Goal: Task Accomplishment & Management: Use online tool/utility

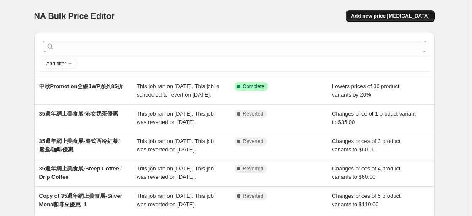
click at [396, 14] on span "Add new price [MEDICAL_DATA]" at bounding box center [390, 16] width 78 height 7
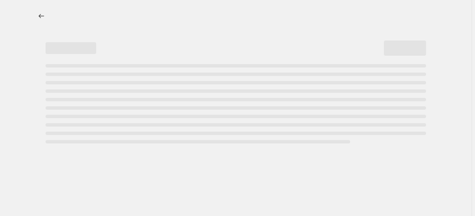
select select "percentage"
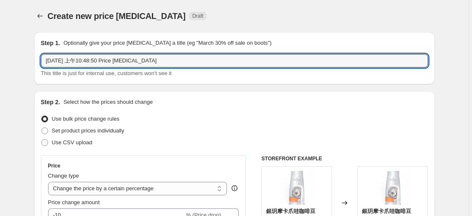
drag, startPoint x: 171, startPoint y: 61, endPoint x: 37, endPoint y: 51, distance: 135.0
click at [37, 51] on div "Step 1. Optionally give your price [MEDICAL_DATA] a title (eg "March 30% off sa…" at bounding box center [234, 58] width 401 height 52
type input "Capsule咖啡機優惠"
click at [183, 99] on div "Step 2. Select how the prices should change" at bounding box center [234, 102] width 387 height 8
click at [126, 56] on input "Capsule咖啡機優惠" at bounding box center [234, 61] width 387 height 14
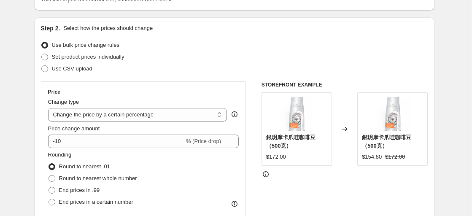
scroll to position [84, 0]
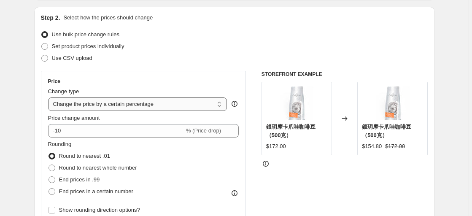
click at [180, 105] on select "Change the price to a certain amount Change the price by a certain amount Chang…" at bounding box center [137, 104] width 179 height 14
click at [168, 103] on select "Change the price to a certain amount Change the price by a certain amount Chang…" at bounding box center [137, 104] width 179 height 14
click at [165, 107] on select "Change the price to a certain amount Change the price by a certain amount Chang…" at bounding box center [137, 104] width 179 height 14
click at [189, 49] on div "Set product prices individually" at bounding box center [234, 47] width 387 height 12
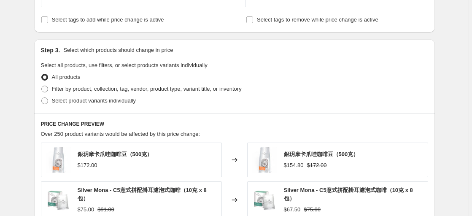
scroll to position [380, 0]
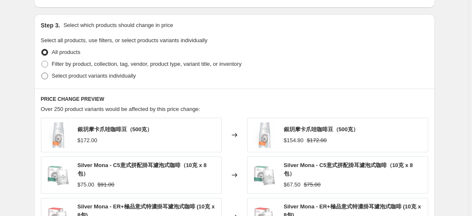
click at [86, 77] on span "Select product variants individually" at bounding box center [94, 76] width 84 height 6
click at [42, 73] on input "Select product variants individually" at bounding box center [41, 73] width 0 height 0
radio input "true"
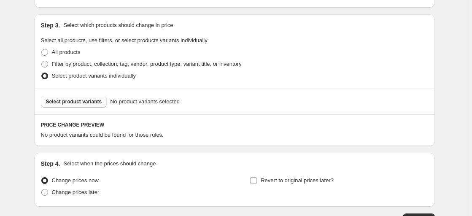
click at [86, 103] on span "Select product variants" at bounding box center [74, 101] width 56 height 7
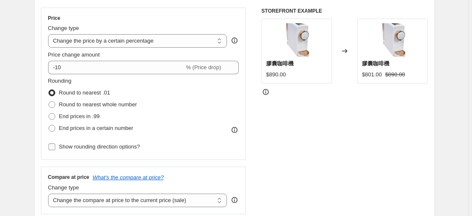
scroll to position [42, 0]
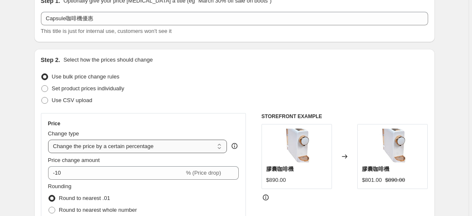
click at [146, 149] on select "Change the price to a certain amount Change the price by a certain amount Chang…" at bounding box center [137, 147] width 179 height 14
select select "bcap"
click at [49, 140] on select "Change the price to a certain amount Change the price by a certain amount Chang…" at bounding box center [137, 147] width 179 height 14
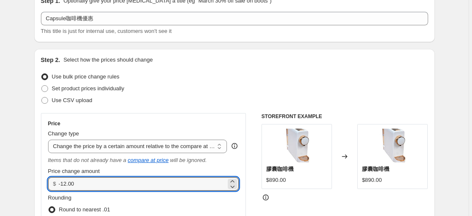
drag, startPoint x: 92, startPoint y: 182, endPoint x: 42, endPoint y: 176, distance: 50.2
click at [42, 176] on div "Price Change type Change the price to a certain amount Change the price by a ce…" at bounding box center [143, 195] width 205 height 164
click at [81, 187] on input "-12.00" at bounding box center [143, 184] width 168 height 14
drag, startPoint x: 62, startPoint y: 185, endPoint x: 86, endPoint y: 186, distance: 23.2
click at [86, 186] on input "-12.00" at bounding box center [143, 184] width 168 height 14
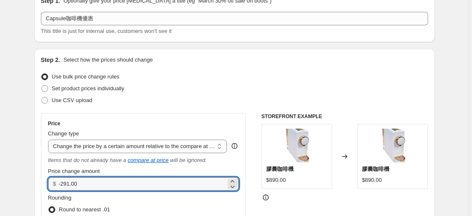
click at [151, 77] on div "Use bulk price change rules" at bounding box center [234, 77] width 387 height 12
click at [137, 189] on input "-291.00" at bounding box center [143, 184] width 168 height 14
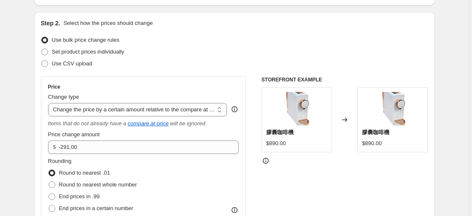
scroll to position [127, 0]
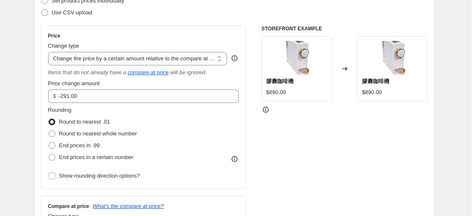
scroll to position [84, 0]
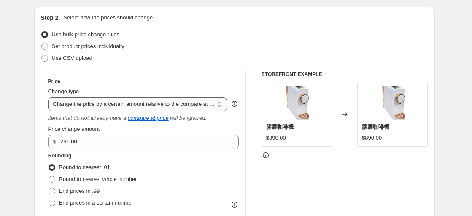
click at [141, 103] on select "Change the price to a certain amount Change the price by a certain amount Chang…" at bounding box center [137, 104] width 179 height 14
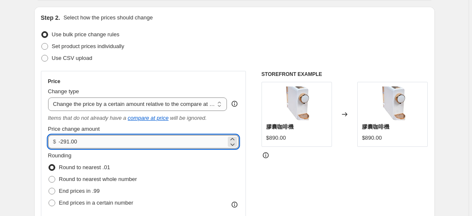
click at [89, 139] on input "-291.00" at bounding box center [143, 142] width 168 height 14
click at [62, 143] on input "-291.00" at bounding box center [143, 142] width 168 height 14
click at [135, 137] on input "-291.00" at bounding box center [143, 142] width 168 height 14
click at [208, 144] on input "-291.00" at bounding box center [143, 142] width 168 height 14
click at [235, 145] on icon at bounding box center [233, 144] width 4 height 3
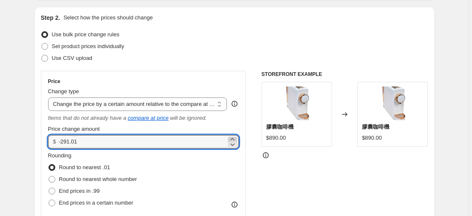
click at [233, 137] on icon at bounding box center [232, 139] width 8 height 8
type input "-291.00"
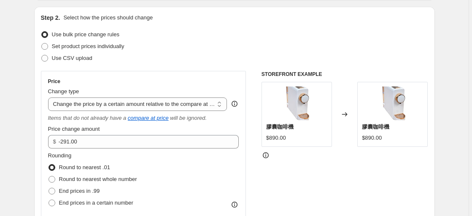
click at [259, 179] on div "Price Change type Change the price to a certain amount Change the price by a ce…" at bounding box center [234, 180] width 387 height 218
click at [144, 99] on select "Change the price to a certain amount Change the price by a certain amount Chang…" at bounding box center [137, 104] width 179 height 14
click at [329, 181] on div "STOREFRONT EXAMPLE 膠囊咖啡機 $890.00 Changed to 膠囊咖啡機 $890.00" at bounding box center [345, 180] width 167 height 218
click at [93, 179] on span "Round to nearest whole number" at bounding box center [98, 179] width 78 height 6
click at [49, 176] on input "Round to nearest whole number" at bounding box center [49, 176] width 0 height 0
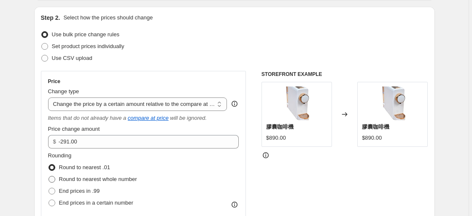
radio input "true"
click at [254, 158] on div "Price Change type Change the price to a certain amount Change the price by a ce…" at bounding box center [234, 180] width 387 height 218
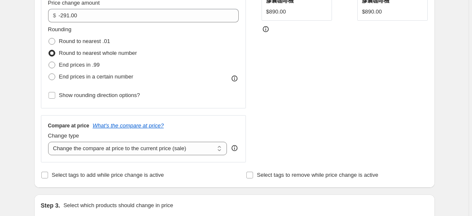
scroll to position [211, 0]
click at [108, 150] on select "Change the compare at price to the current price (sale) Change the compare at p…" at bounding box center [137, 148] width 179 height 14
click at [315, 107] on div "STOREFRONT EXAMPLE 膠囊咖啡機 $890.00 Changed to 膠囊咖啡機 $890.00" at bounding box center [345, 53] width 167 height 218
click at [171, 151] on select "Change the compare at price to the current price (sale) Change the compare at p…" at bounding box center [137, 148] width 179 height 14
click at [49, 141] on select "Change the compare at price to the current price (sale) Change the compare at p…" at bounding box center [137, 148] width 179 height 14
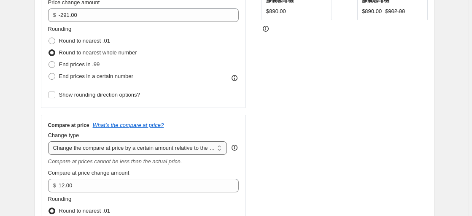
click at [170, 150] on select "Change the compare at price to the current price (sale) Change the compare at p…" at bounding box center [137, 148] width 179 height 14
select select "to"
click at [49, 141] on select "Change the compare at price to the current price (sale) Change the compare at p…" at bounding box center [137, 148] width 179 height 14
type input "80.00"
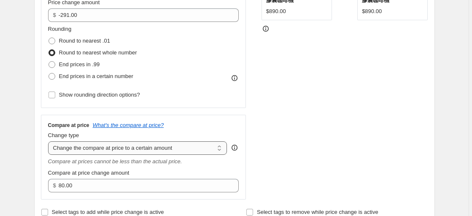
click at [158, 149] on select "Change the compare at price to the current price (sale) Change the compare at p…" at bounding box center [137, 148] width 179 height 14
select select "ep"
click at [49, 141] on select "Change the compare at price to the current price (sale) Change the compare at p…" at bounding box center [137, 148] width 179 height 14
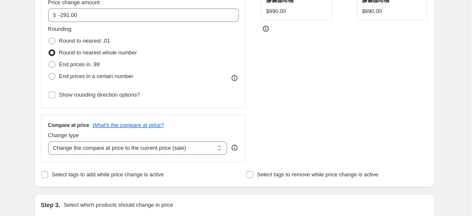
click at [280, 123] on div "STOREFRONT EXAMPLE 膠囊咖啡機 $890.00 Changed to 膠囊咖啡機 $890.00" at bounding box center [345, 53] width 167 height 218
click at [264, 122] on div "STOREFRONT EXAMPLE 膠囊咖啡機 $890.00 Changed to 膠囊咖啡機 $890.00" at bounding box center [345, 53] width 167 height 218
click at [251, 37] on div "Price Change type Change the price to a certain amount Change the price by a ce…" at bounding box center [234, 53] width 387 height 218
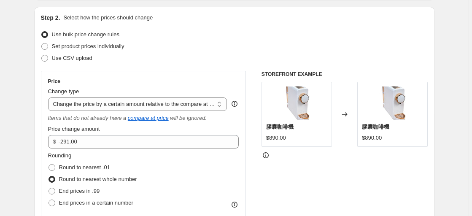
scroll to position [127, 0]
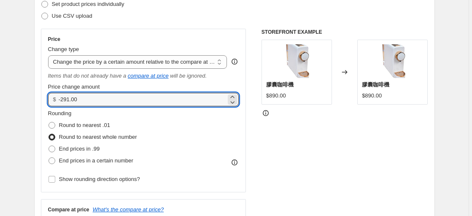
drag, startPoint x: 62, startPoint y: 101, endPoint x: 58, endPoint y: 103, distance: 4.5
click at [58, 103] on div "$ -291.00" at bounding box center [143, 100] width 191 height 14
click at [260, 153] on div "Price Change type Change the price to a certain amount Change the price by a ce…" at bounding box center [234, 138] width 387 height 218
click at [61, 102] on input "291.00" at bounding box center [143, 100] width 168 height 14
type input "-291.00"
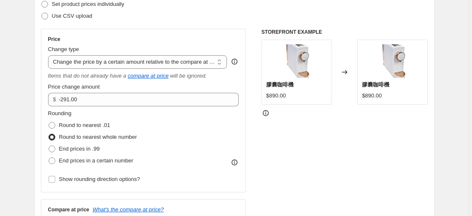
click at [283, 167] on div "STOREFRONT EXAMPLE 膠囊咖啡機 $890.00 Changed to 膠囊咖啡機 $890.00" at bounding box center [345, 138] width 167 height 218
click at [213, 60] on select "Change the price to a certain amount Change the price by a certain amount Chang…" at bounding box center [137, 62] width 179 height 14
select select "by"
click at [49, 55] on select "Change the price to a certain amount Change the price by a certain amount Chang…" at bounding box center [137, 62] width 179 height 14
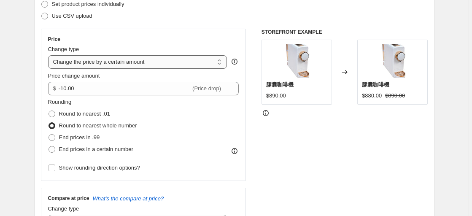
click at [176, 63] on select "Change the price to a certain amount Change the price by a certain amount Chang…" at bounding box center [137, 62] width 179 height 14
click at [338, 174] on div "STOREFRONT EXAMPLE 膠囊咖啡機 $890.00 Changed to 膠囊咖啡機 $880.00 $890.00" at bounding box center [345, 132] width 167 height 207
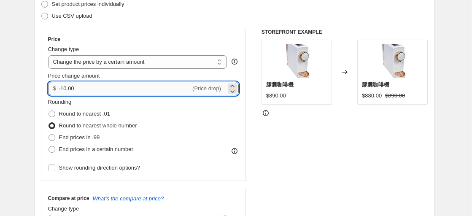
drag, startPoint x: 62, startPoint y: 88, endPoint x: 68, endPoint y: 89, distance: 5.2
click at [68, 89] on input "-10.00" at bounding box center [125, 89] width 132 height 14
type input "-291.00"
click at [297, 134] on div "STOREFRONT EXAMPLE 膠囊咖啡機 $890.00 Changed to 膠囊咖啡機 $880.00 $890.00" at bounding box center [345, 132] width 167 height 207
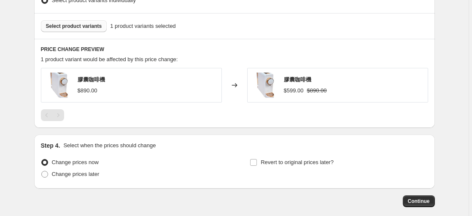
scroll to position [464, 0]
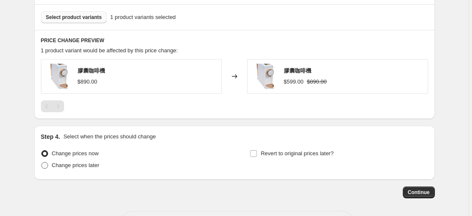
click at [89, 167] on span "Change prices later" at bounding box center [76, 165] width 48 height 6
click at [42, 162] on input "Change prices later" at bounding box center [41, 162] width 0 height 0
radio input "true"
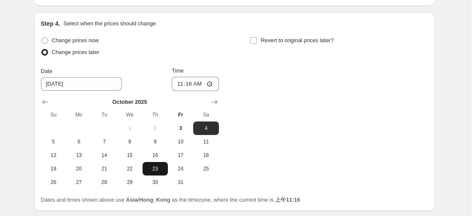
scroll to position [591, 0]
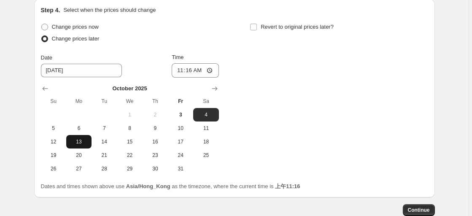
click at [76, 140] on span "13" at bounding box center [79, 141] width 19 height 7
type input "[DATE]"
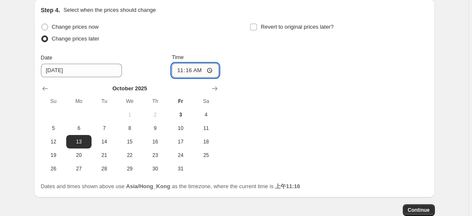
click at [185, 65] on input "11:16" at bounding box center [195, 70] width 47 height 14
click at [191, 70] on input "11:16" at bounding box center [195, 70] width 47 height 14
type input "00:00"
click at [265, 76] on div "Change prices now Change prices later Date [DATE] Time 00:00 [DATE] Su Mo Tu We…" at bounding box center [234, 98] width 387 height 154
click at [254, 28] on input "Revert to original prices later?" at bounding box center [253, 27] width 7 height 7
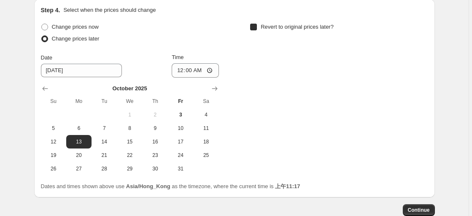
checkbox input "true"
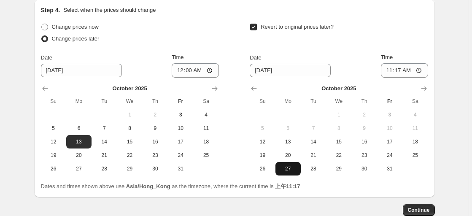
click at [287, 169] on span "27" at bounding box center [288, 168] width 19 height 7
type input "[DATE]"
click at [410, 72] on input "11:17" at bounding box center [404, 70] width 47 height 14
click at [392, 73] on input "11:17" at bounding box center [404, 70] width 47 height 14
click at [411, 73] on input "23:17" at bounding box center [404, 70] width 47 height 14
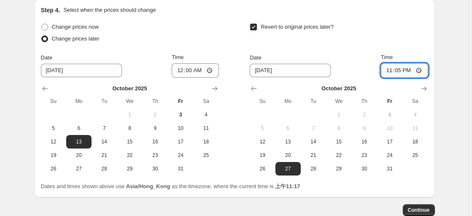
type input "23:59"
click at [262, 188] on span "Dates and times shown above use Asia/Hong_Kong as the timezone, where the curre…" at bounding box center [170, 186] width 259 height 6
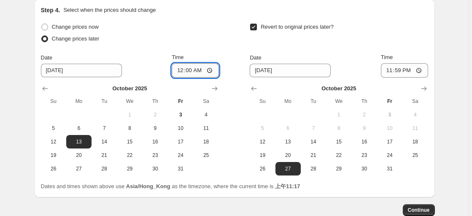
click at [191, 65] on input "00:00" at bounding box center [195, 70] width 47 height 14
click at [429, 206] on button "Continue" at bounding box center [419, 210] width 32 height 12
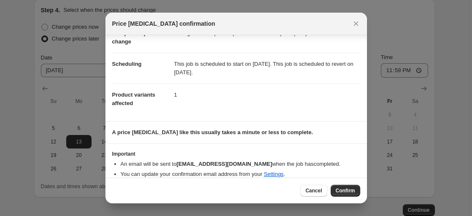
scroll to position [59, 0]
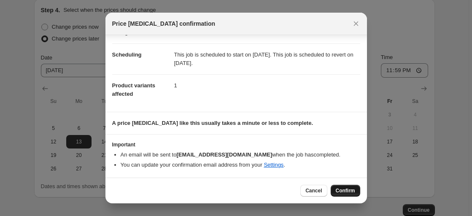
click at [342, 188] on span "Confirm" at bounding box center [345, 190] width 19 height 7
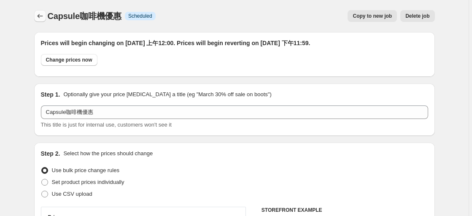
click at [41, 16] on icon "Price change jobs" at bounding box center [40, 16] width 8 height 8
